Goal: Task Accomplishment & Management: Use online tool/utility

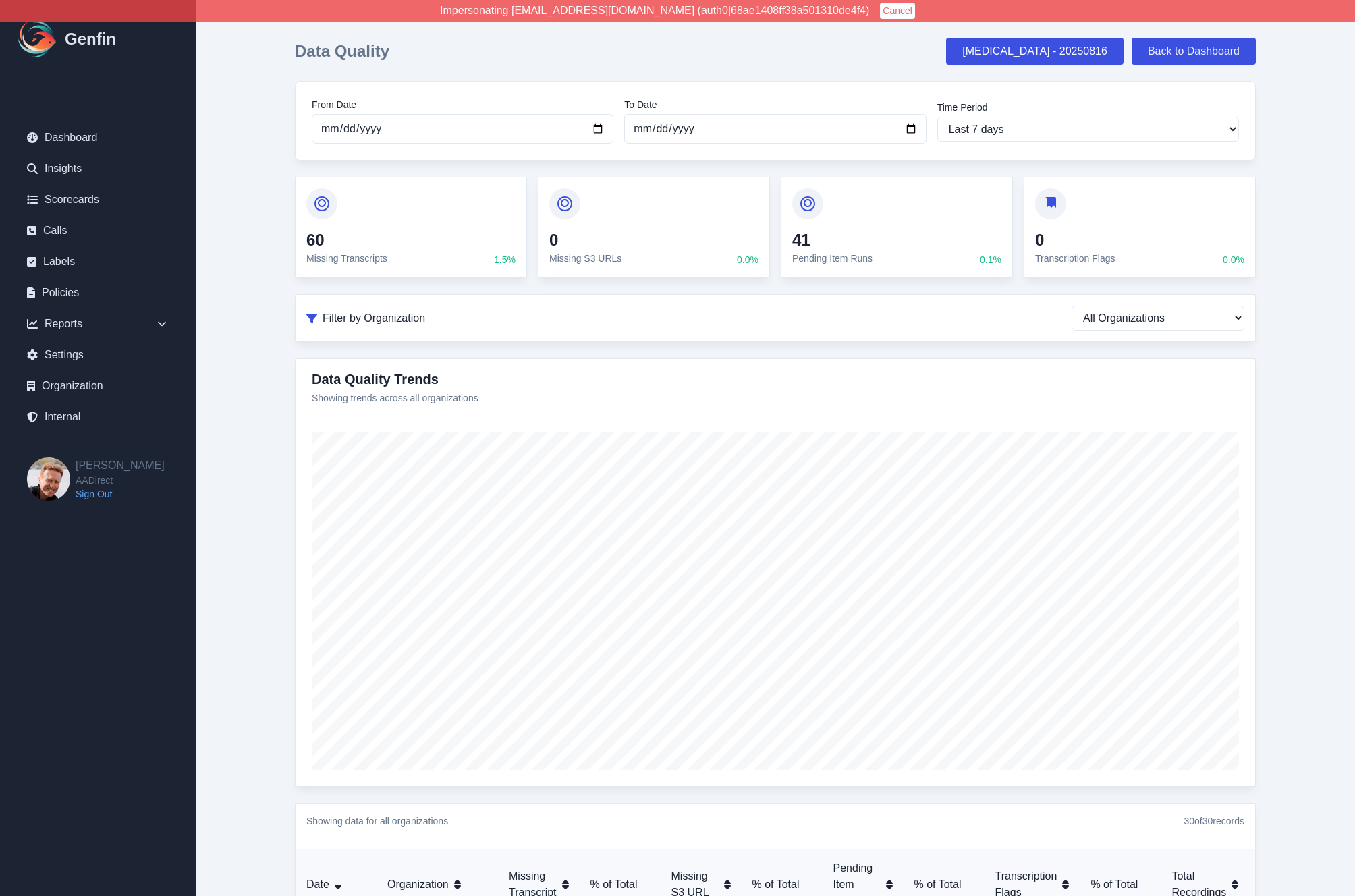
click at [880, 6] on button "Cancel" at bounding box center [898, 10] width 35 height 16
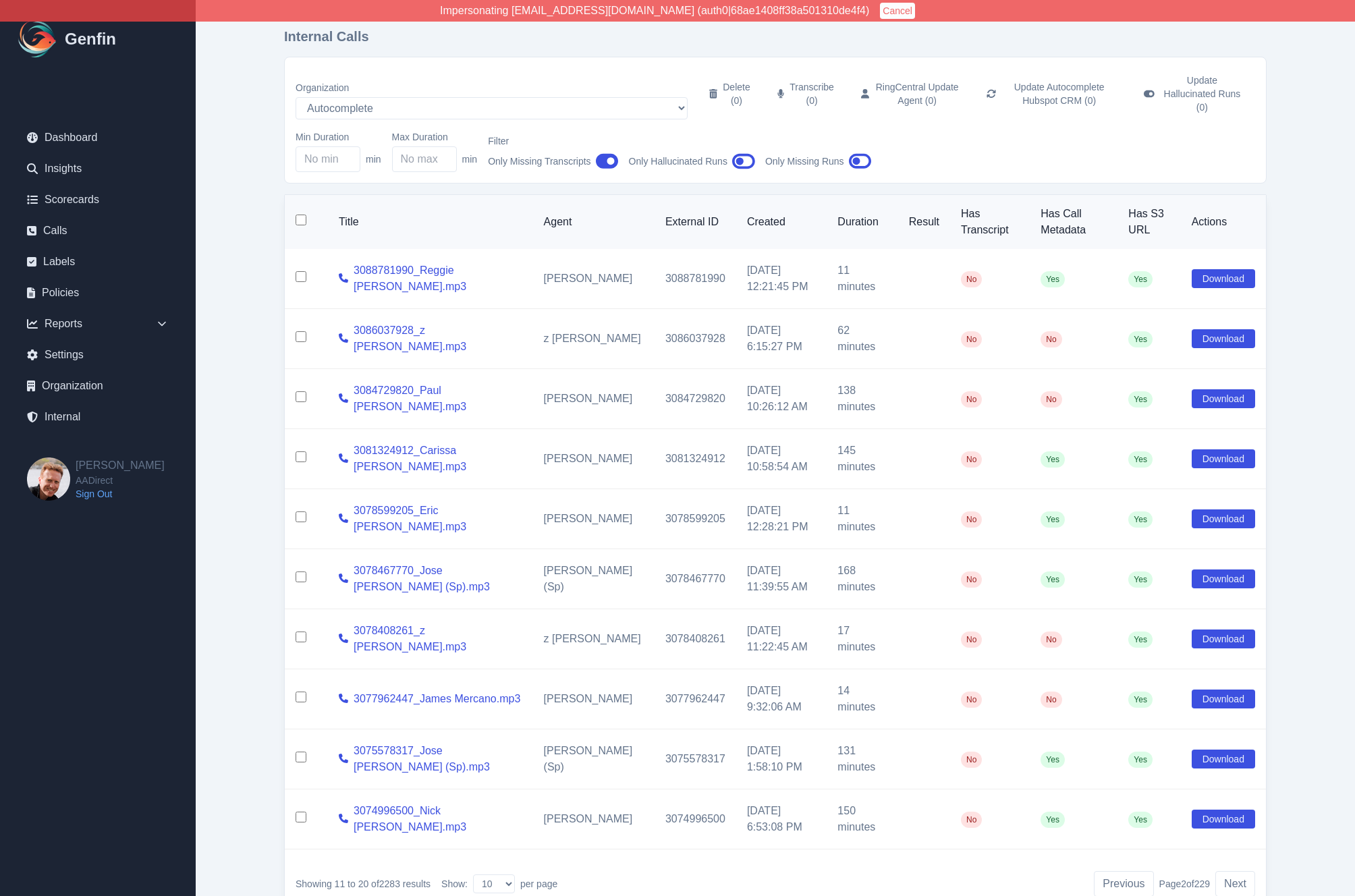
select select "5"
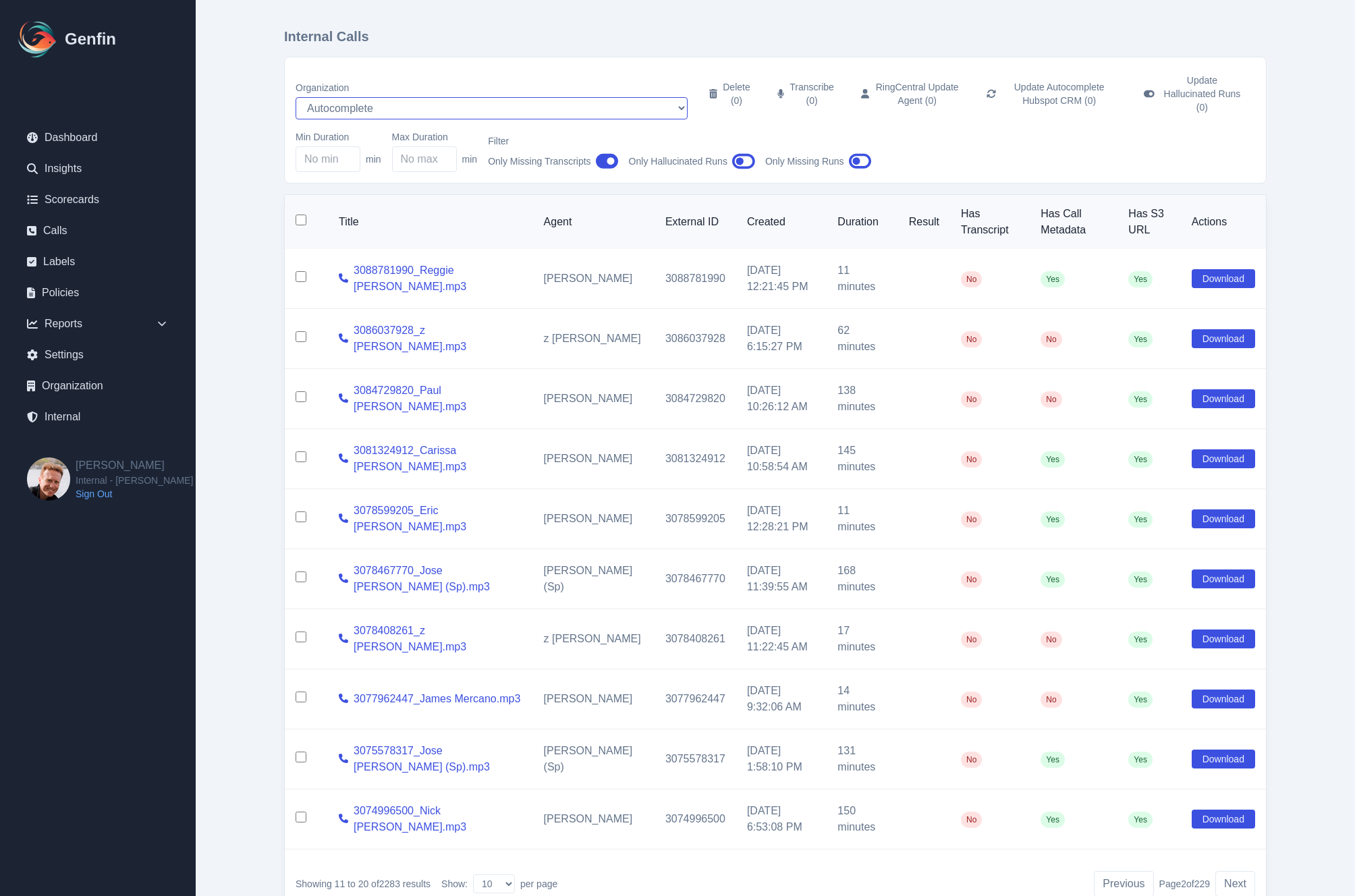
click at [439, 97] on select "AADirect [DOMAIN_NAME] [DOMAIN_NAME] [DOMAIN_NAME] [EMAIL_ADDRESS][DOMAIN_NAME]…" at bounding box center [491, 108] width 392 height 22
click at [295, 97] on select "AADirect [DOMAIN_NAME] [DOMAIN_NAME] [DOMAIN_NAME] [EMAIL_ADDRESS][DOMAIN_NAME]…" at bounding box center [491, 108] width 392 height 22
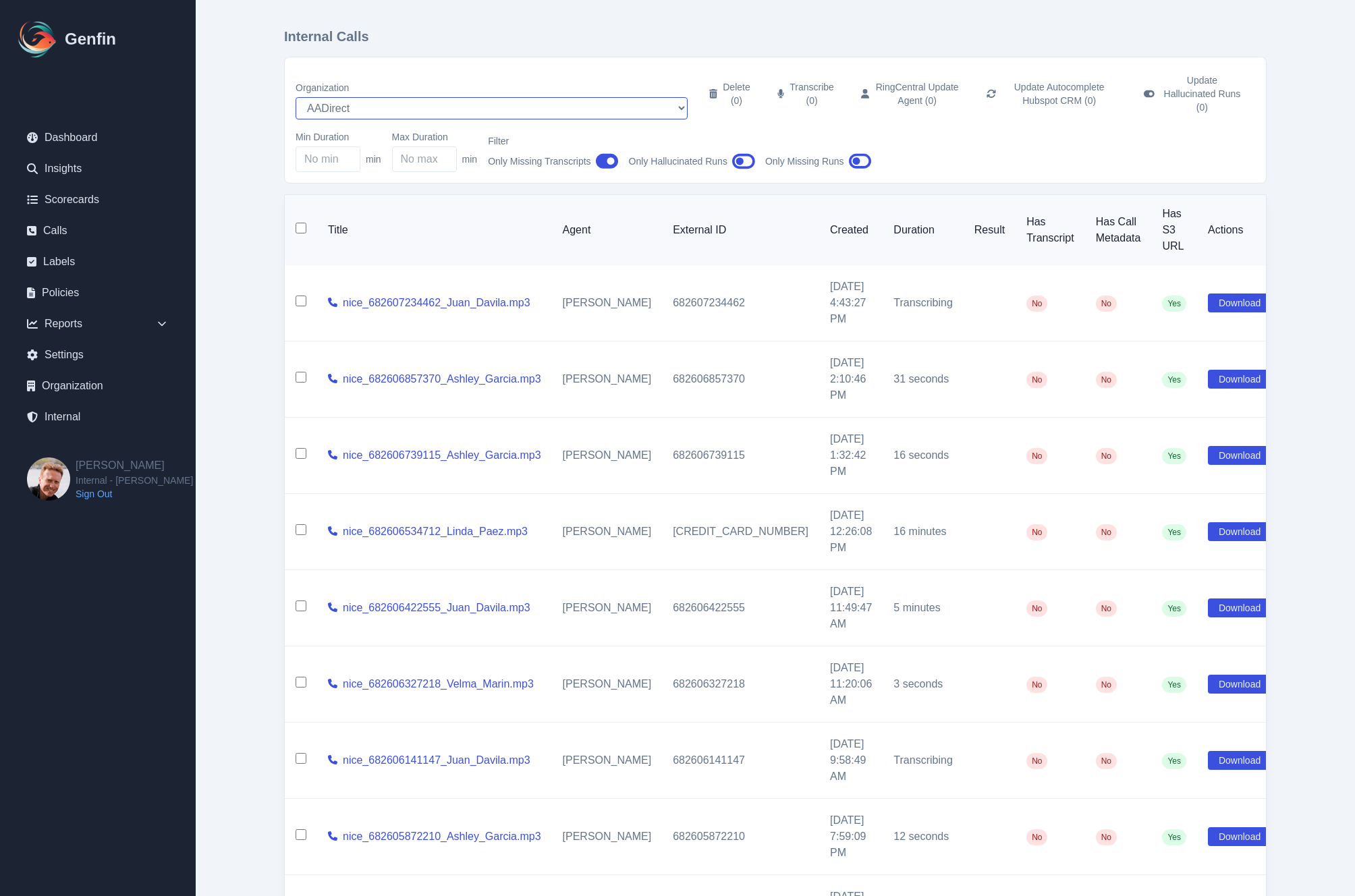
click at [382, 97] on select "AADirect Aainsco.com Aainsco.com Aainsco.com alec+america@system2.fitness alec+…" at bounding box center [491, 108] width 392 height 22
click at [295, 97] on select "AADirect Aainsco.com Aainsco.com Aainsco.com alec+america@system2.fitness alec+…" at bounding box center [491, 108] width 392 height 22
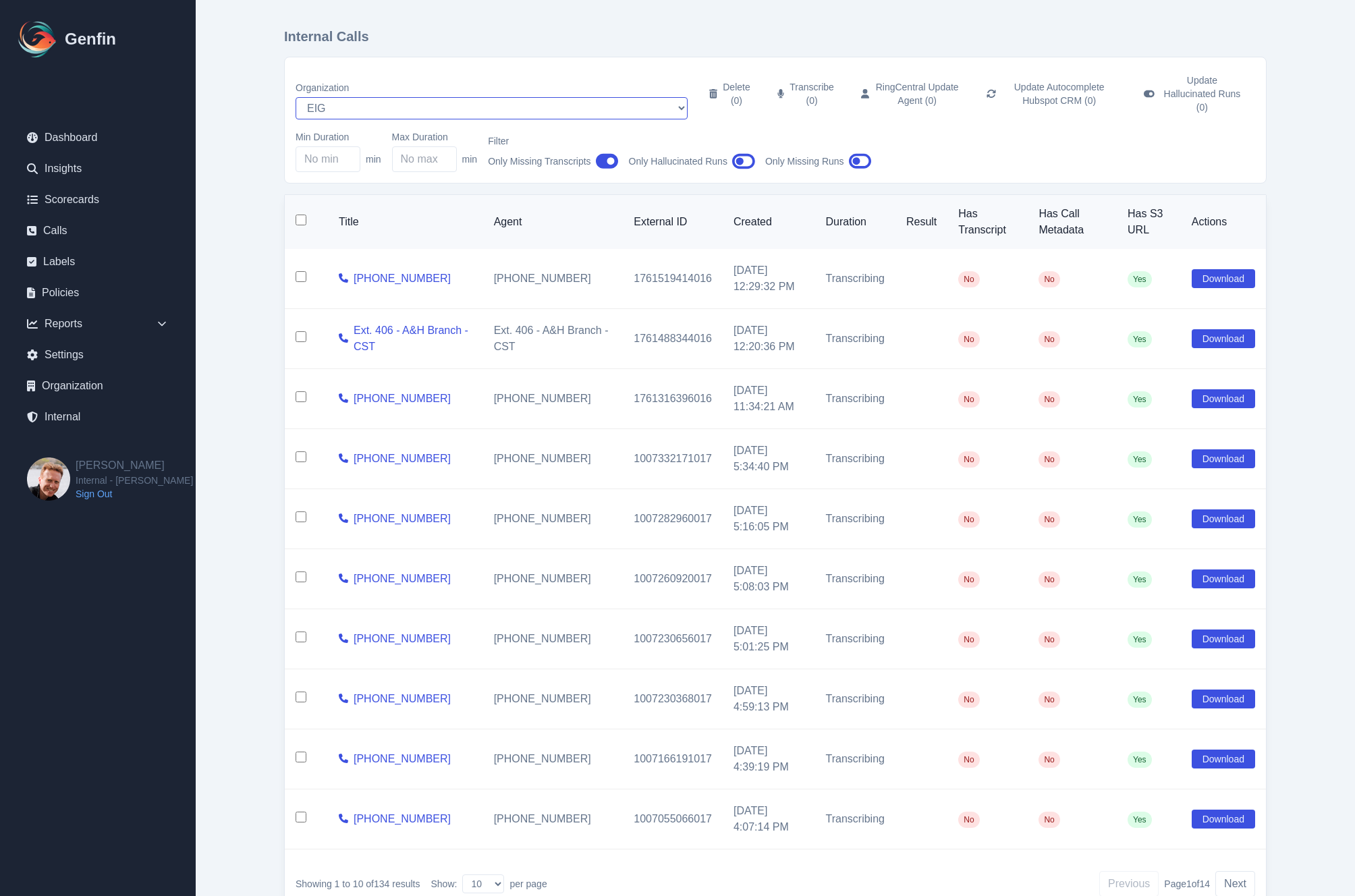
click at [359, 97] on select "AADirect Aainsco.com Aainsco.com Aainsco.com alec+america@system2.fitness alec+…" at bounding box center [491, 108] width 392 height 22
select select "10"
click at [295, 97] on select "AADirect Aainsco.com Aainsco.com Aainsco.com alec+america@system2.fitness alec+…" at bounding box center [491, 108] width 392 height 22
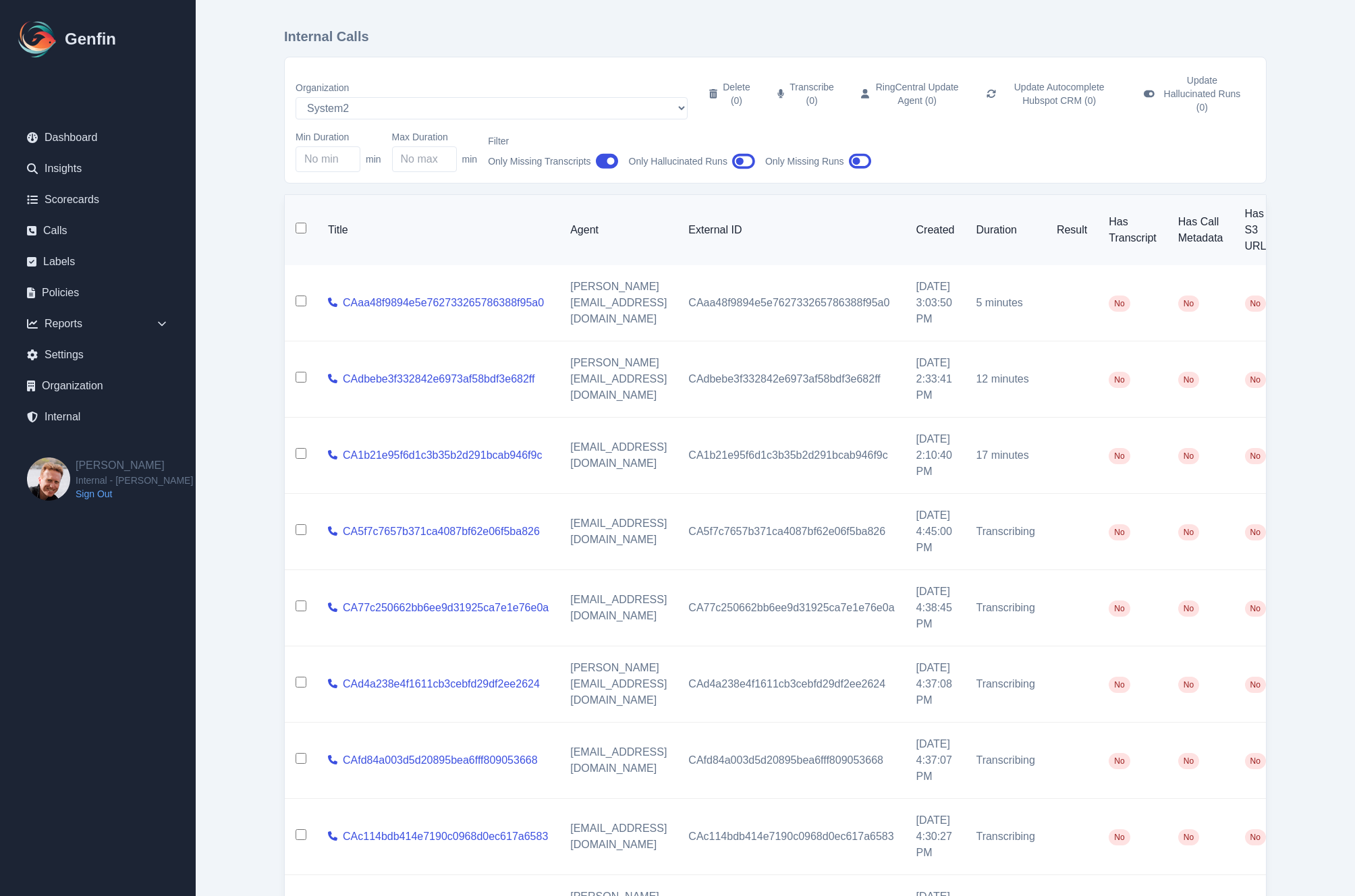
click at [253, 346] on main "Internal Calls Organization AADirect Aainsco.com Aainsco.com Aainsco.com alec+a…" at bounding box center [775, 564] width 1159 height 1130
